Goal: Information Seeking & Learning: Learn about a topic

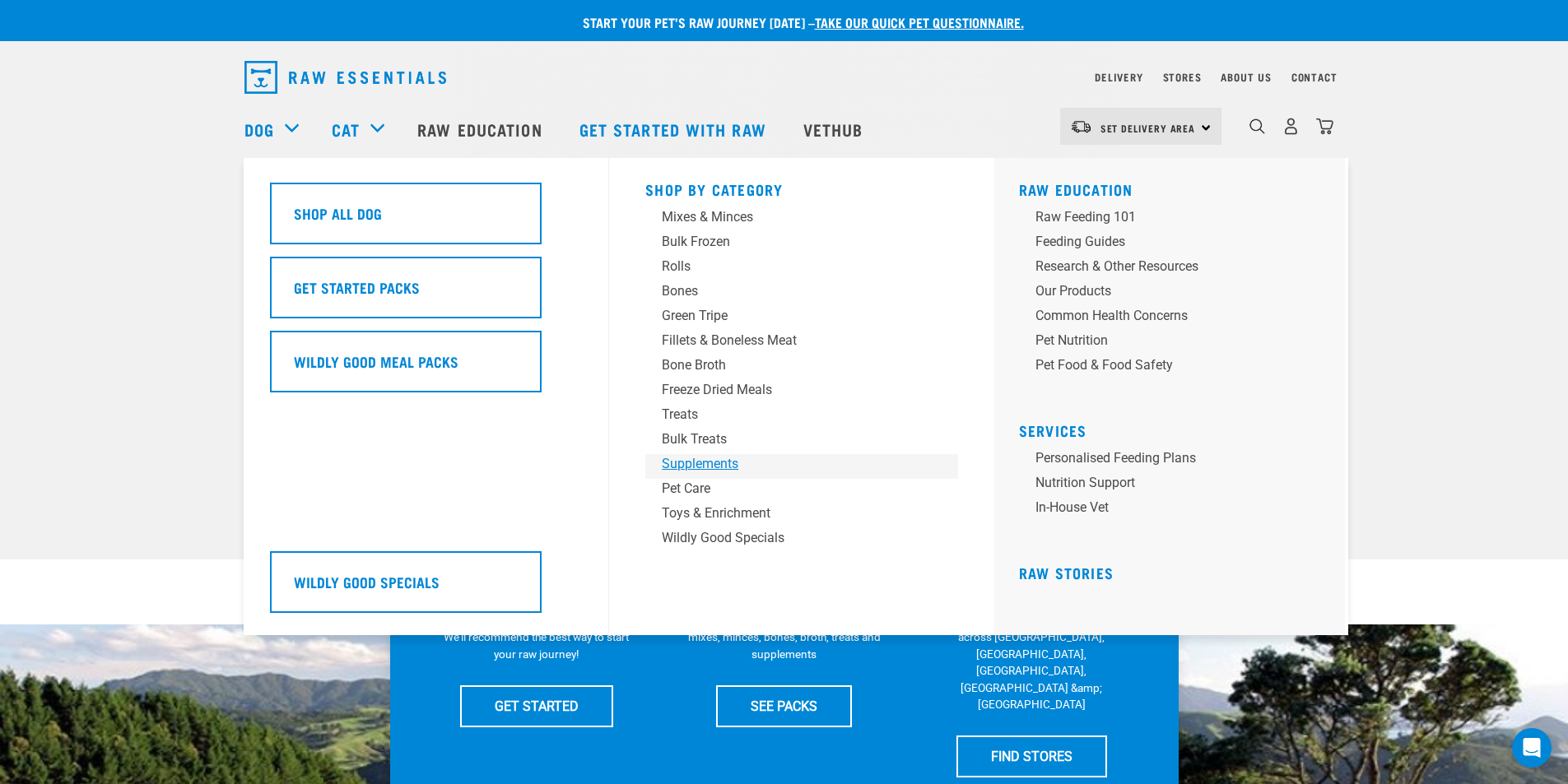
click at [714, 462] on div "Supplements" at bounding box center [790, 463] width 257 height 20
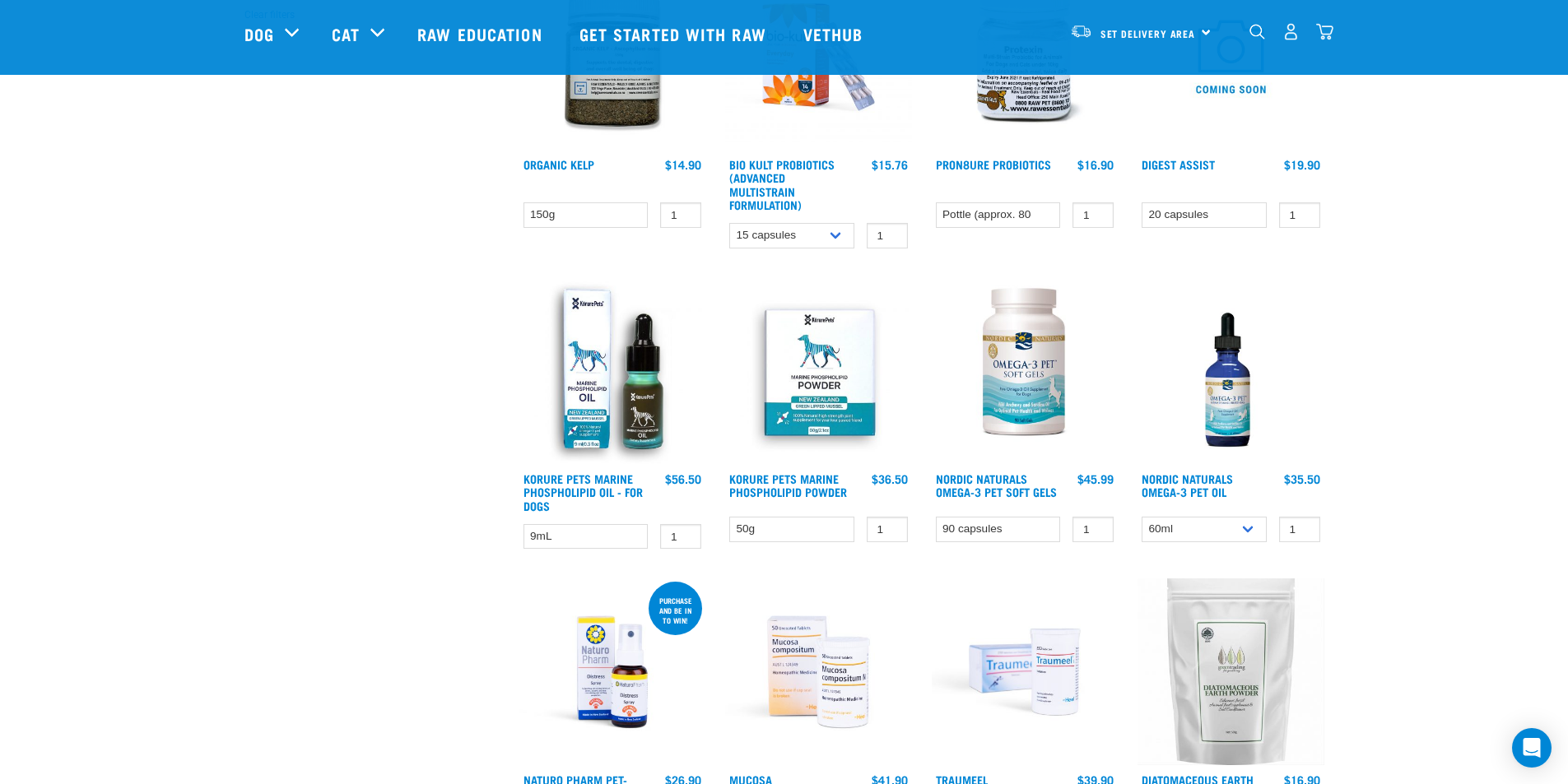
scroll to position [658, 0]
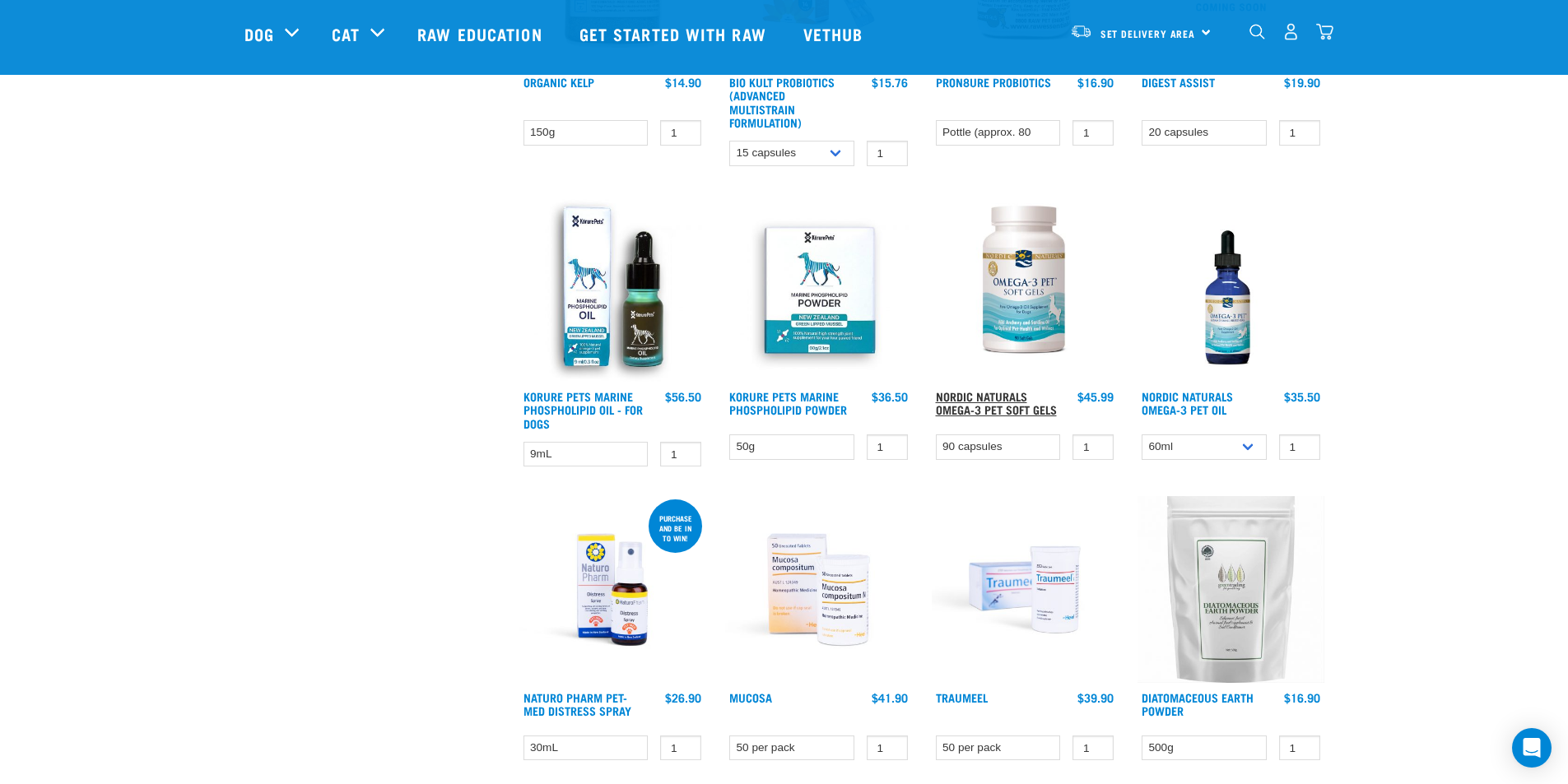
click at [986, 402] on link "Nordic Naturals Omega-3 Pet Soft Gels" at bounding box center [996, 402] width 121 height 19
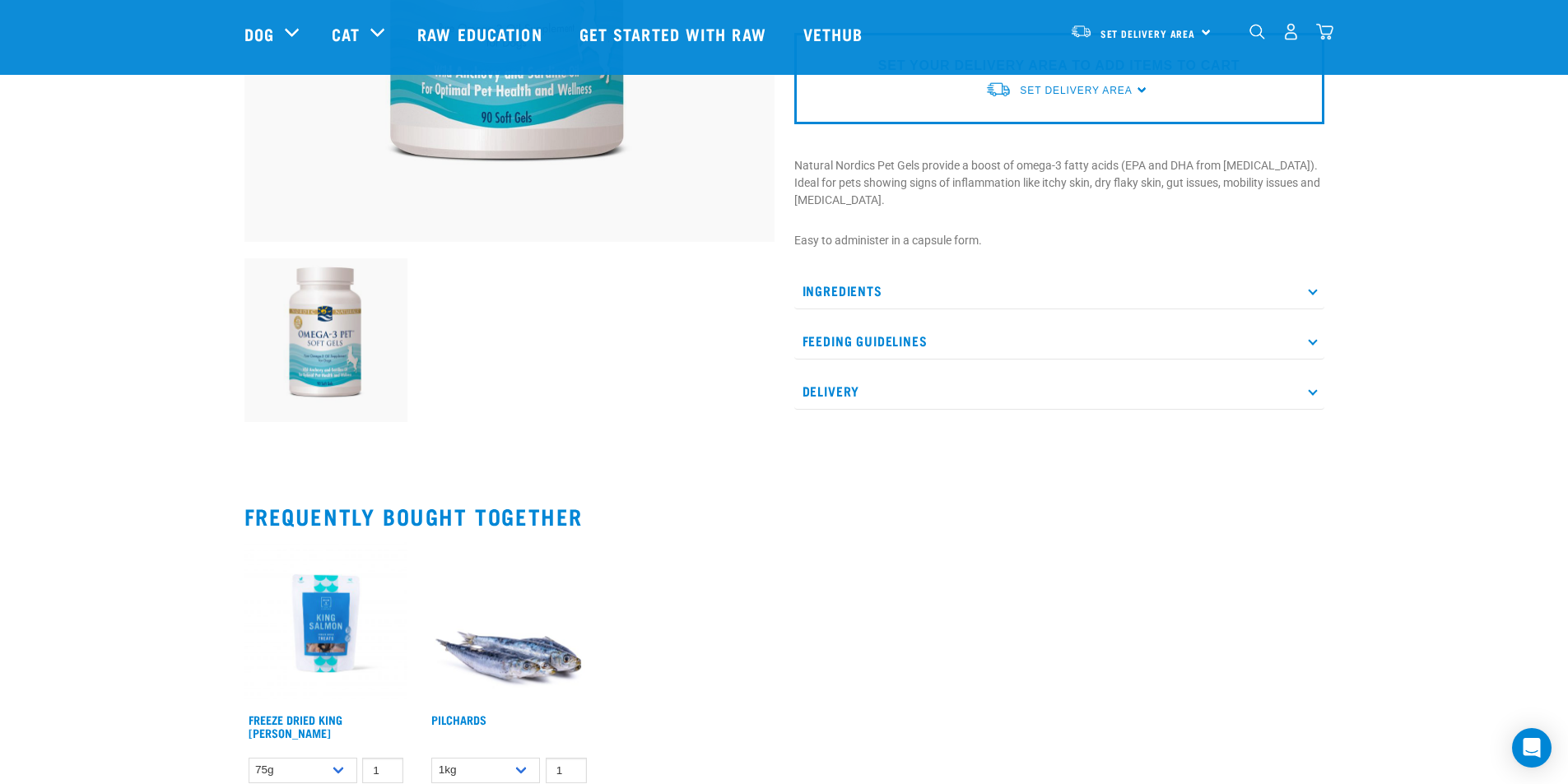
scroll to position [411, 0]
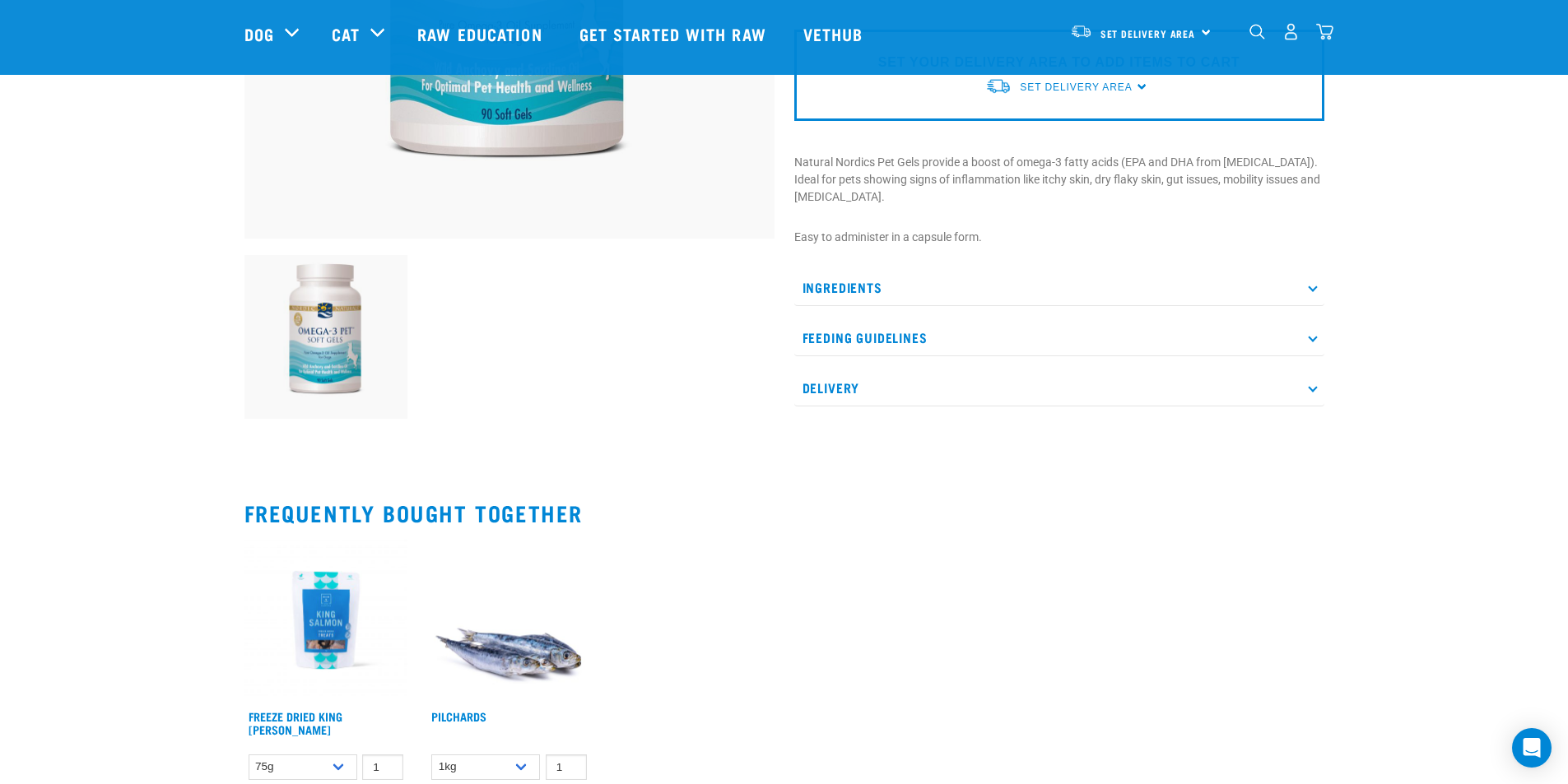
click at [1024, 269] on p "Ingredients" at bounding box center [1059, 287] width 530 height 37
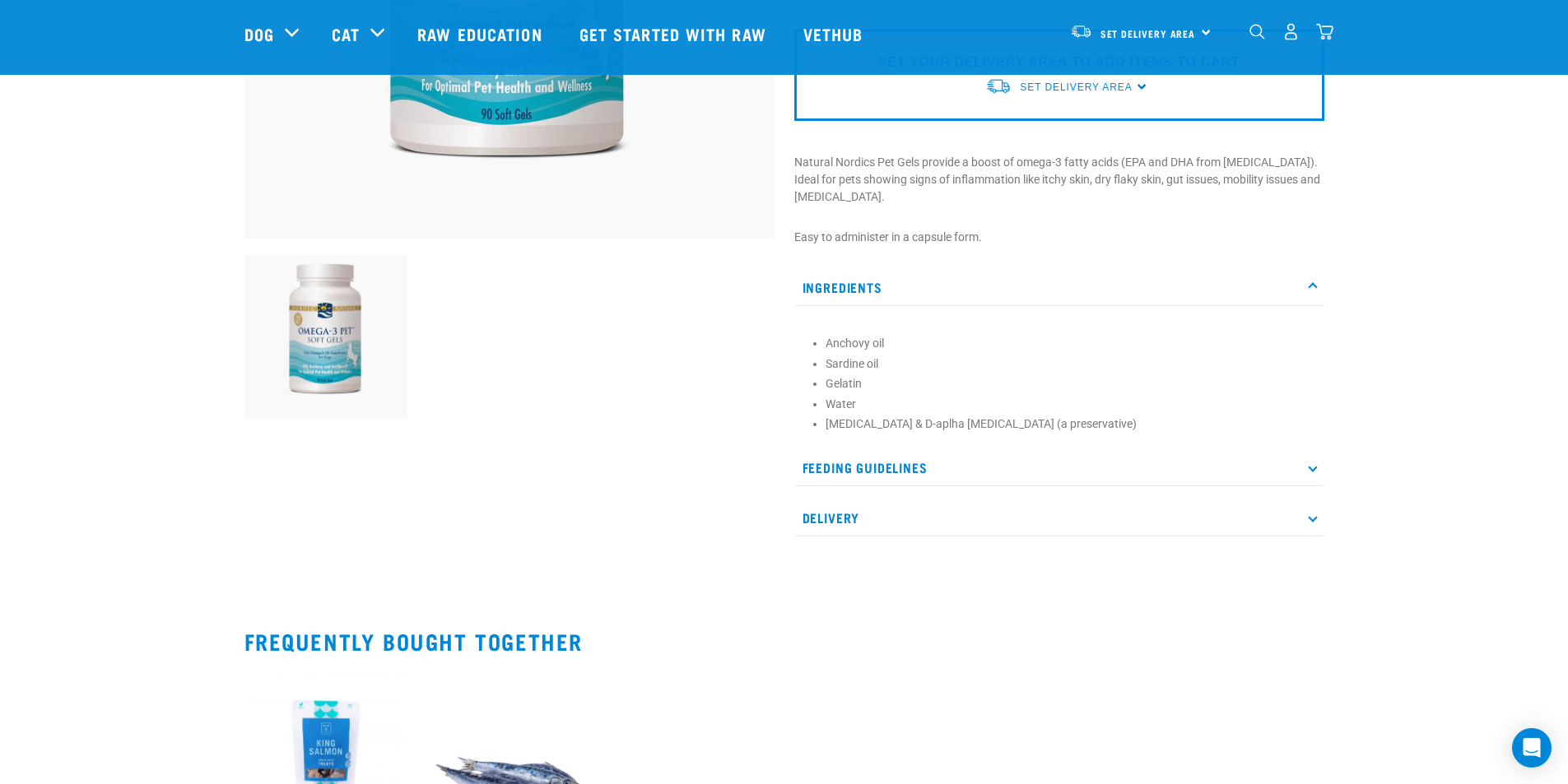
click at [1005, 272] on p "Ingredients" at bounding box center [1059, 287] width 530 height 37
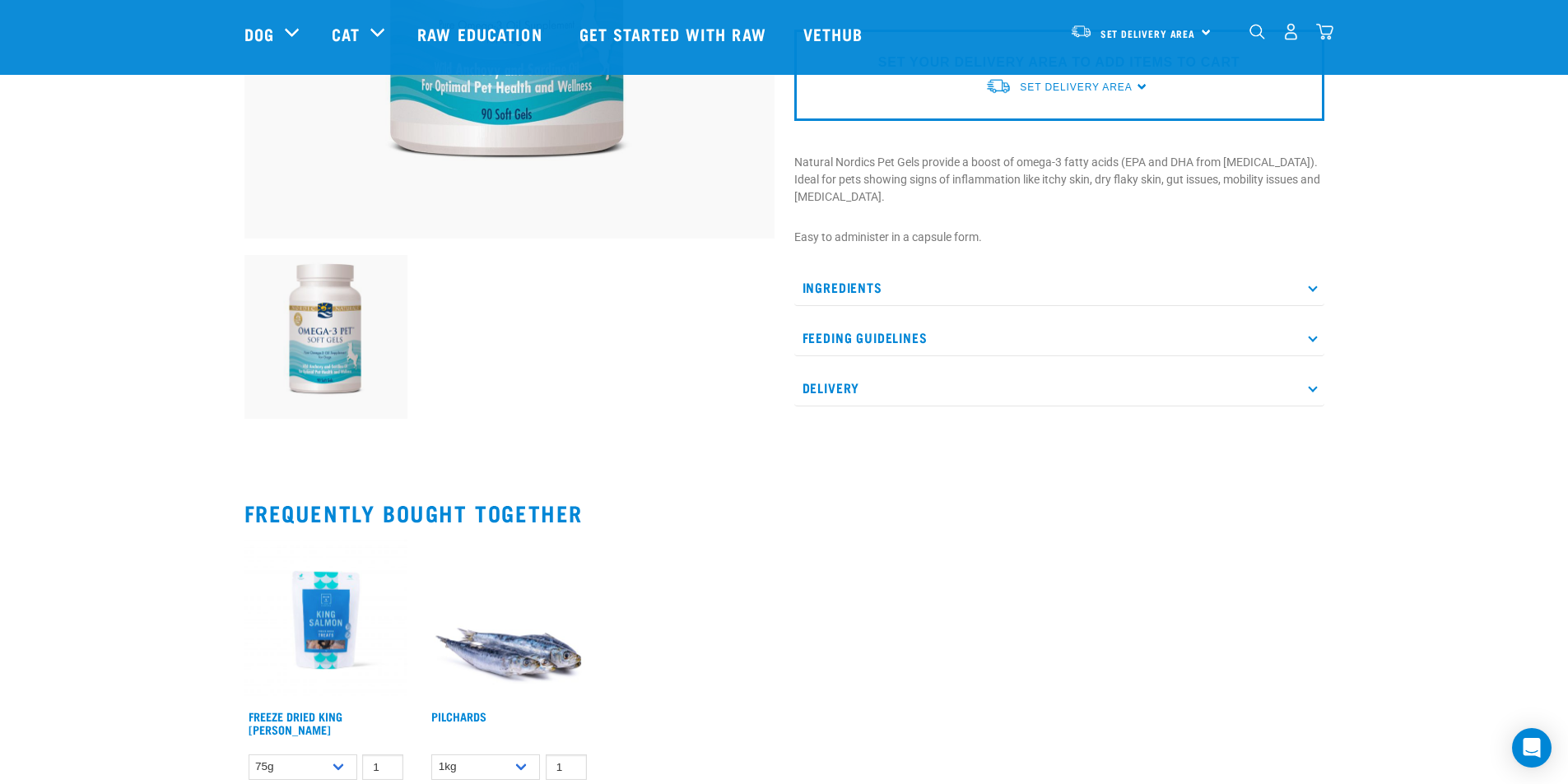
click at [965, 319] on p "Feeding Guidelines" at bounding box center [1059, 337] width 530 height 37
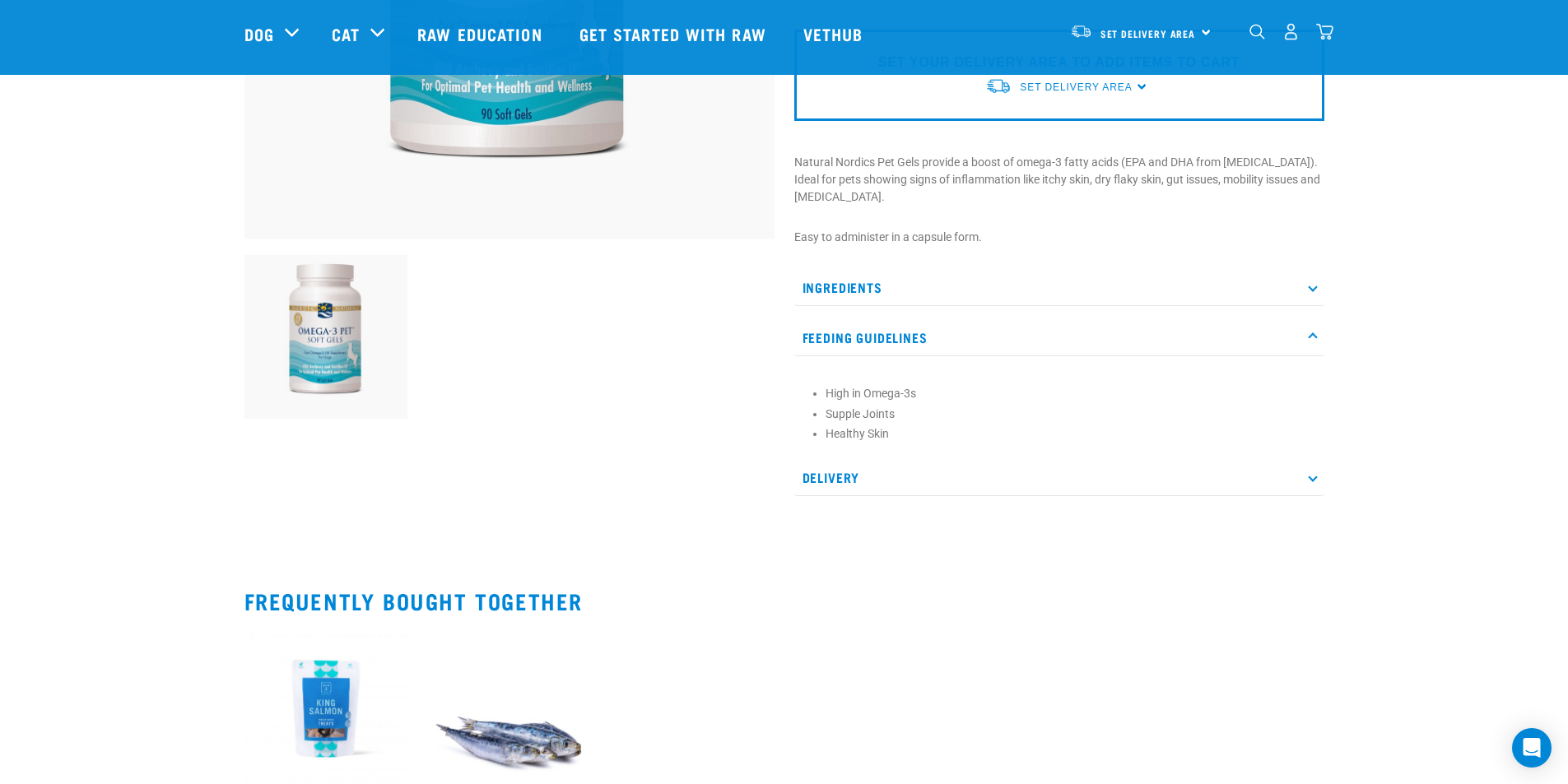
click at [963, 319] on p "Feeding Guidelines" at bounding box center [1059, 337] width 530 height 37
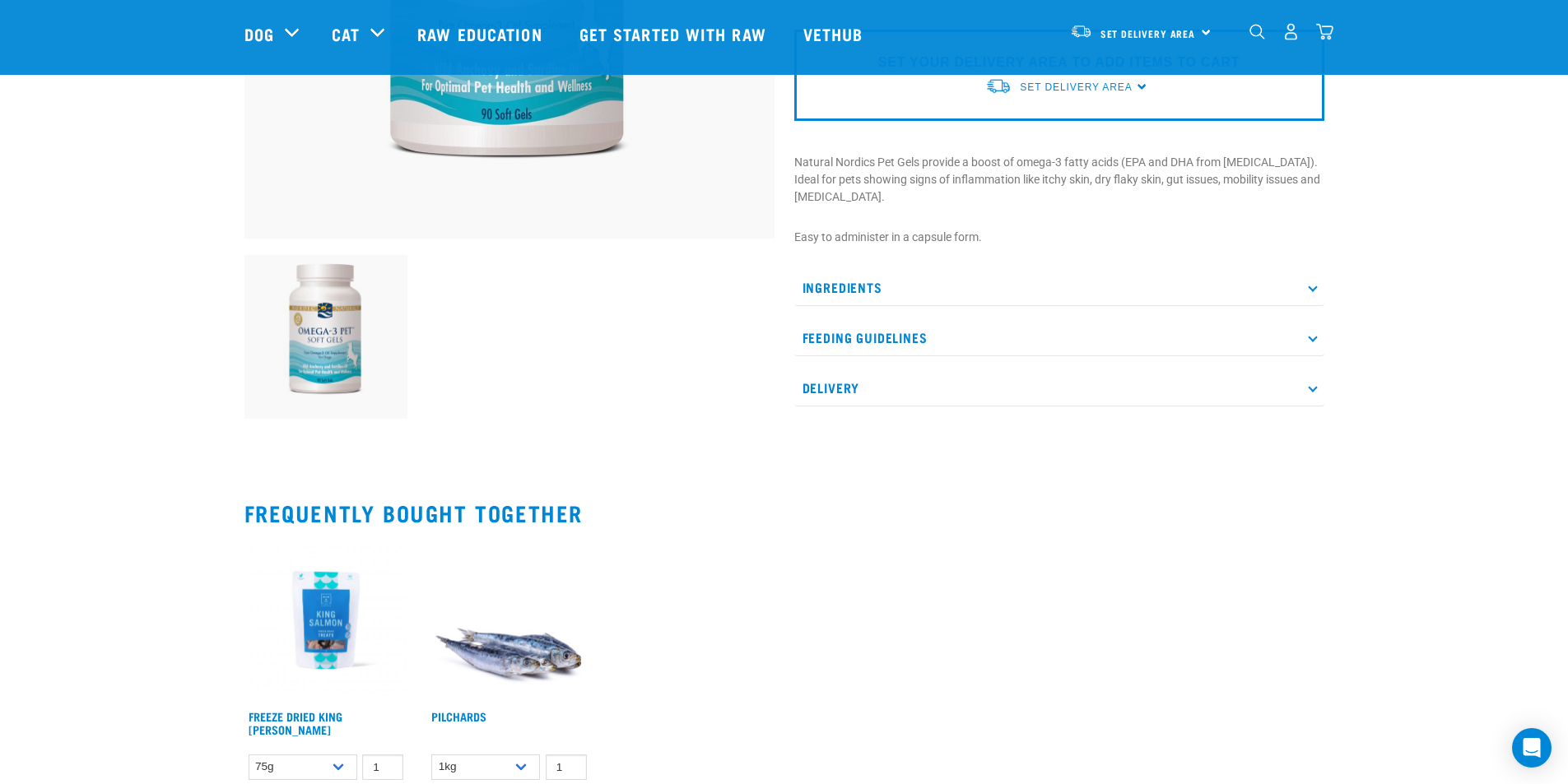
click at [909, 393] on div "Nordic Naturals Omega-3 Pet Soft Gels" at bounding box center [1060, 59] width 550 height 744
click at [931, 319] on p "Feeding Guidelines" at bounding box center [1059, 337] width 530 height 37
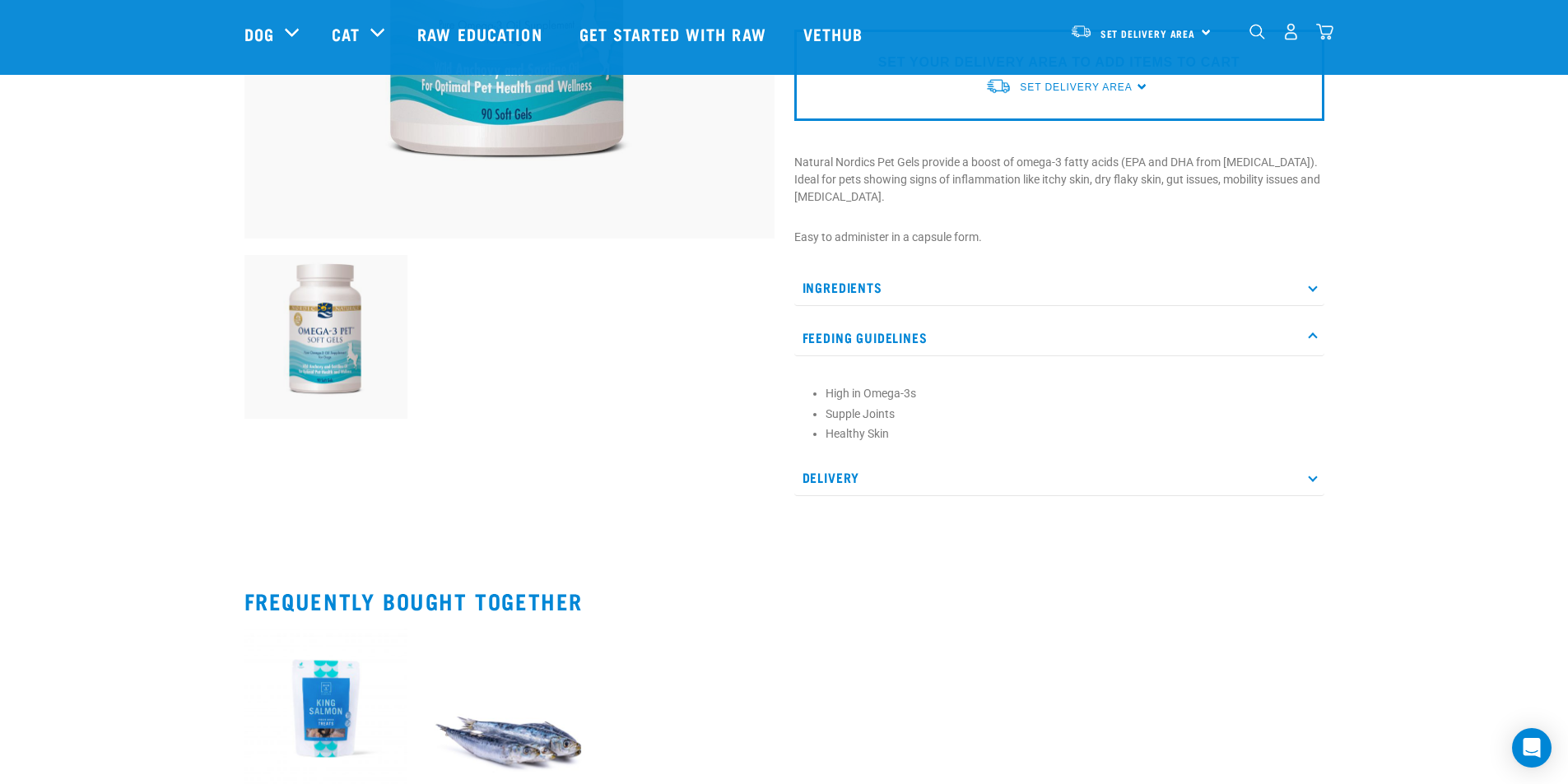
click at [931, 319] on p "Feeding Guidelines" at bounding box center [1059, 337] width 530 height 37
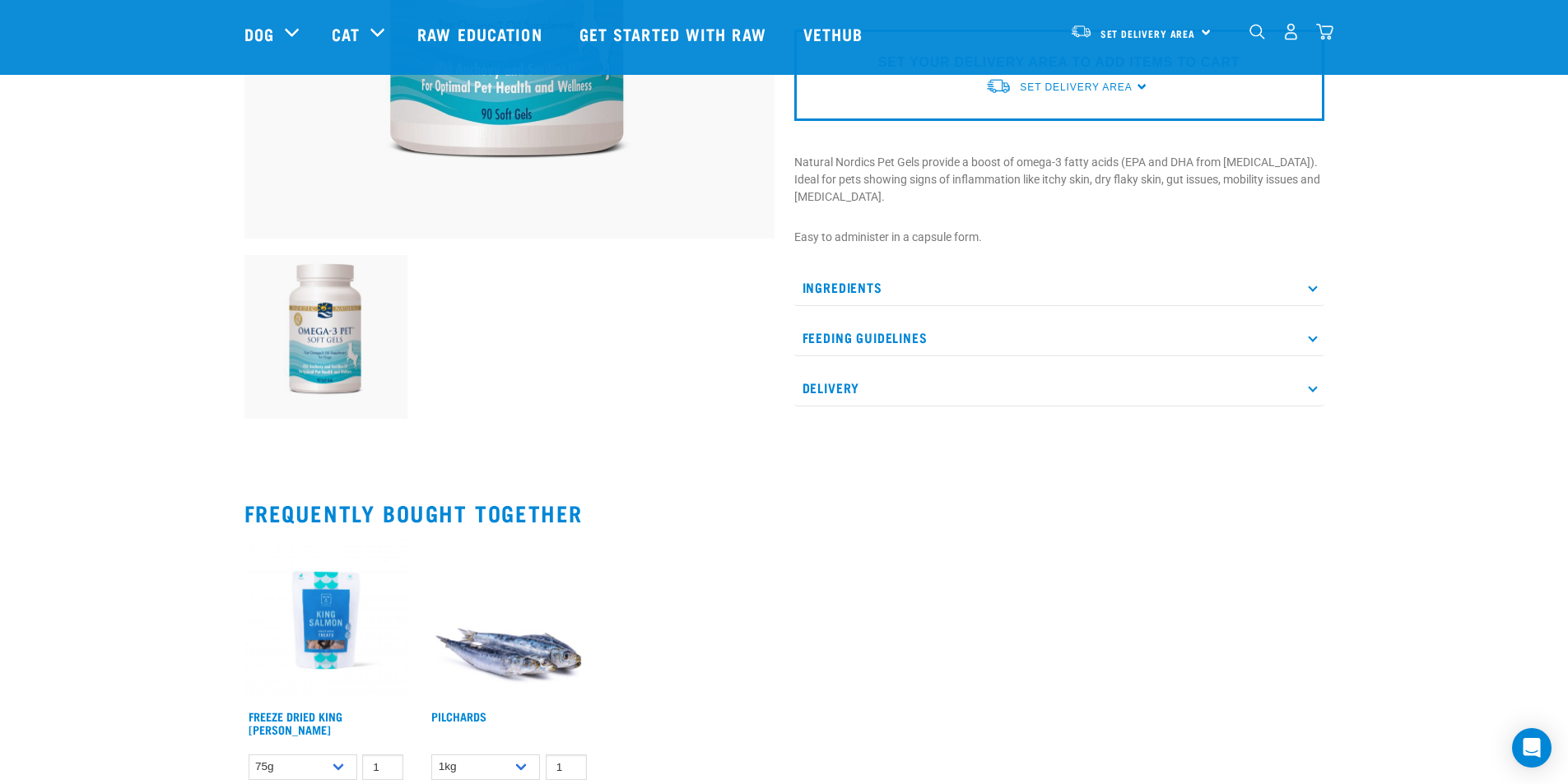
click at [919, 369] on p "Delivery" at bounding box center [1059, 387] width 530 height 37
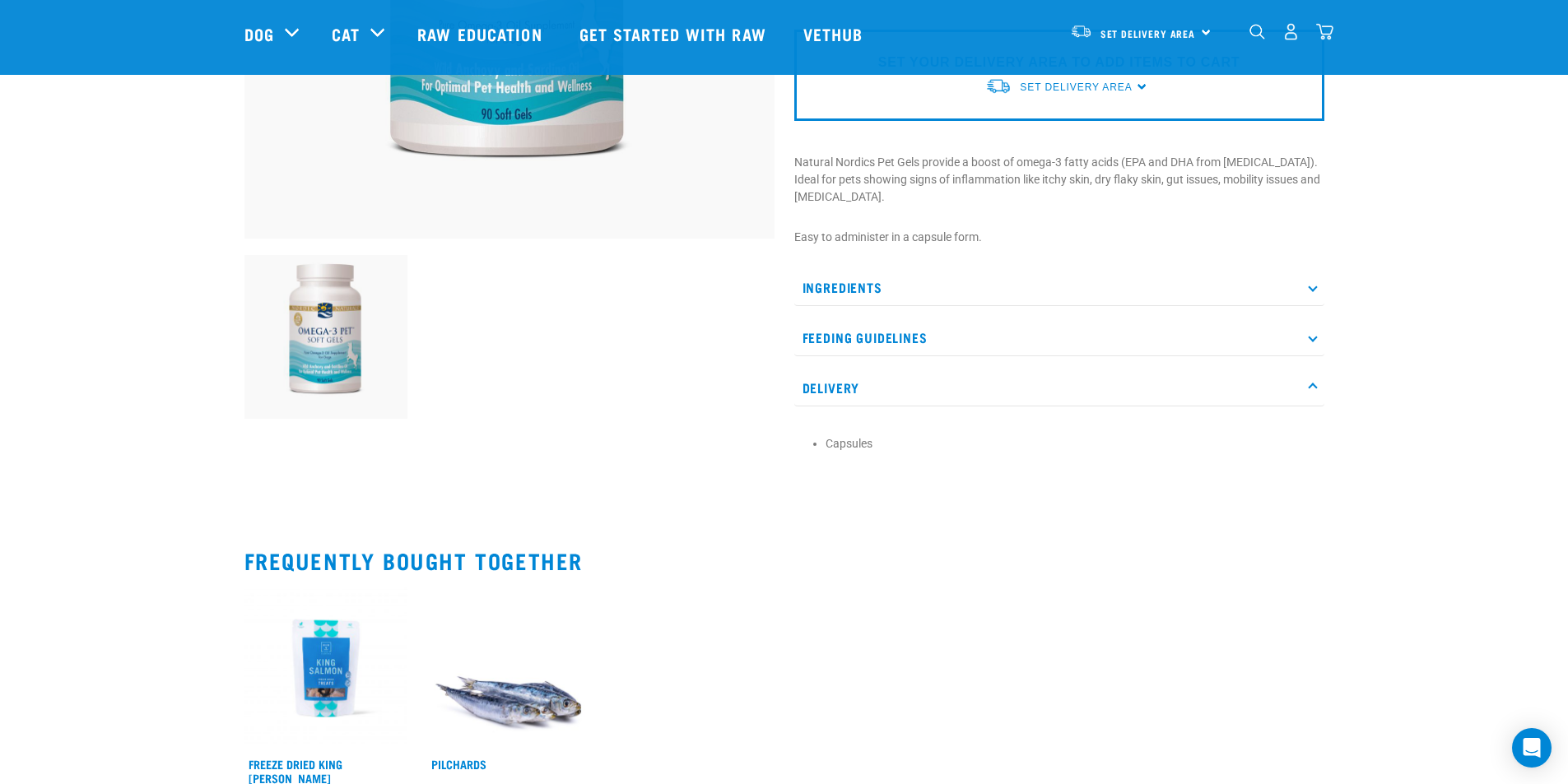
click at [919, 369] on p "Delivery" at bounding box center [1059, 387] width 530 height 37
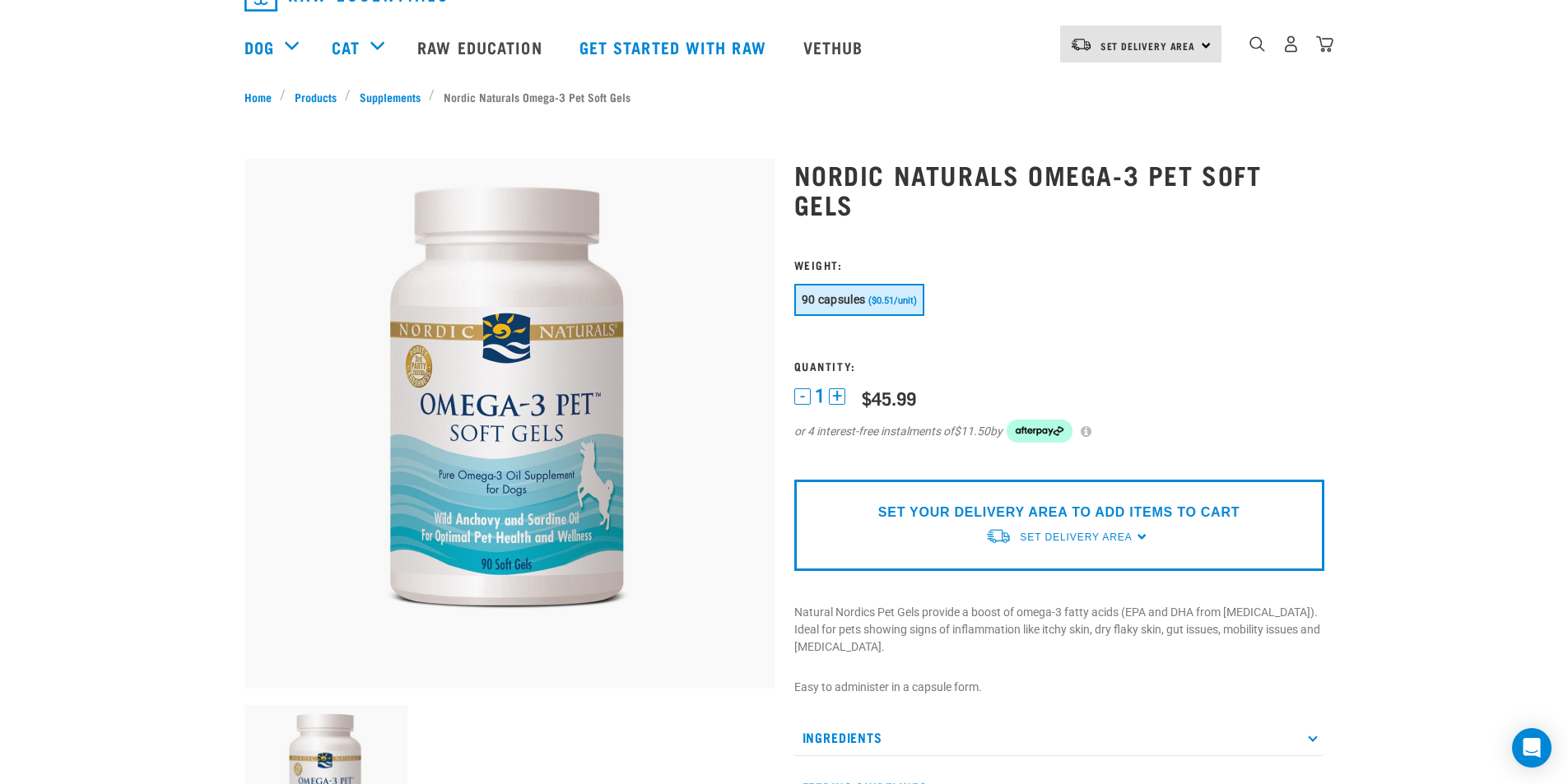
scroll to position [0, 0]
